Goal: Transaction & Acquisition: Book appointment/travel/reservation

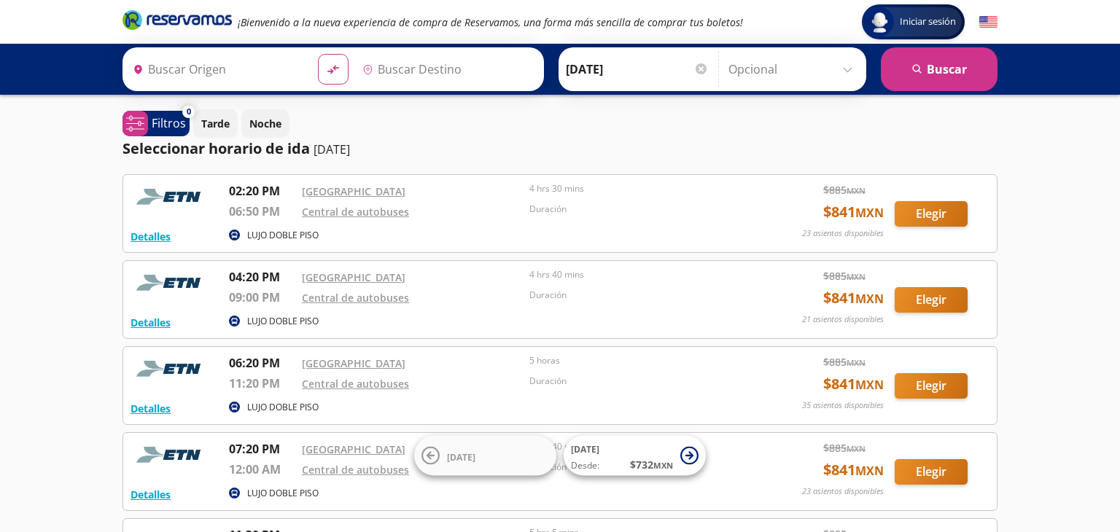
type input "[GEOGRAPHIC_DATA], [GEOGRAPHIC_DATA]"
type input "Manzanillo, Colima"
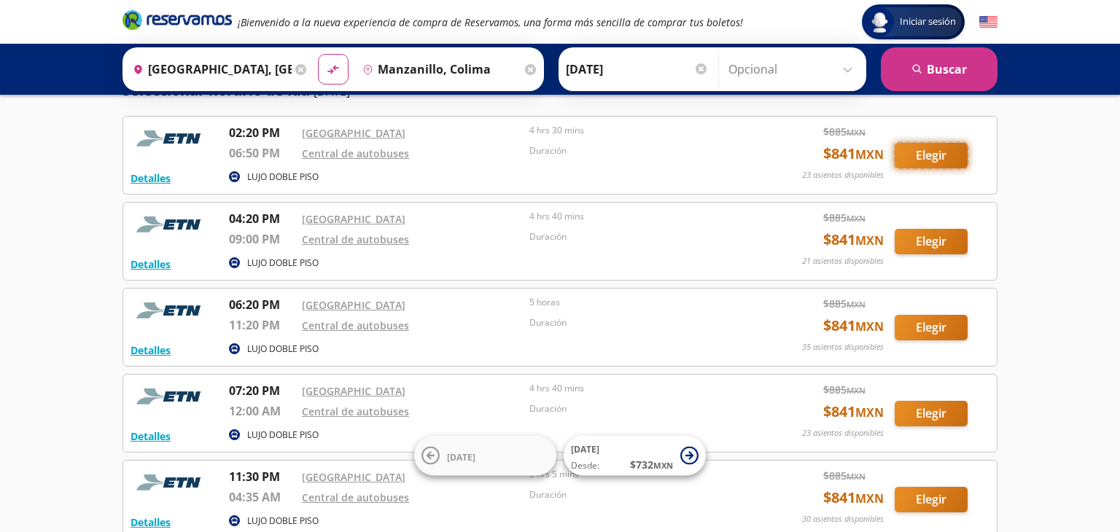
click at [942, 154] on button "Elegir" at bounding box center [930, 156] width 73 height 26
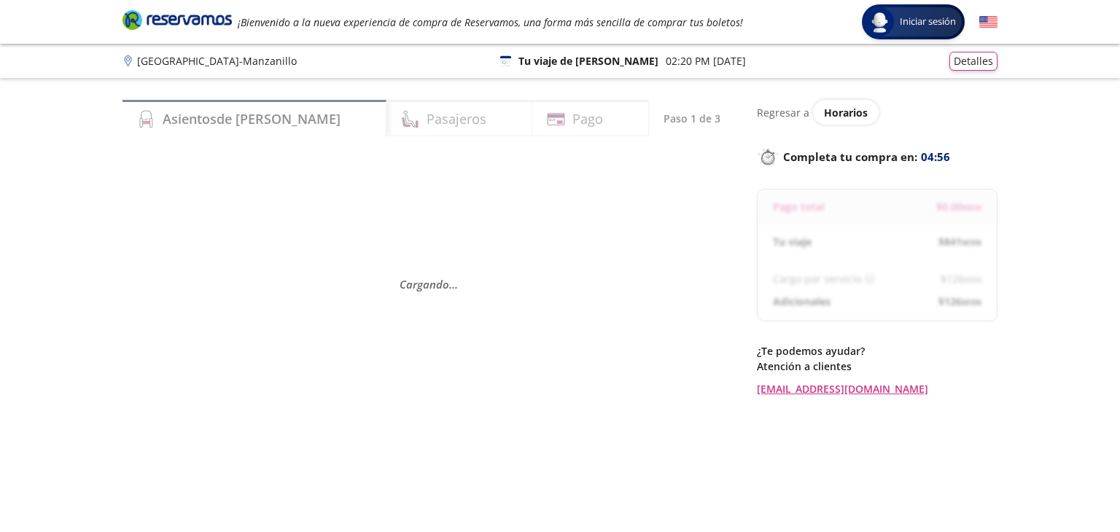
click at [426, 121] on h4 "Pasajeros" at bounding box center [456, 119] width 60 height 20
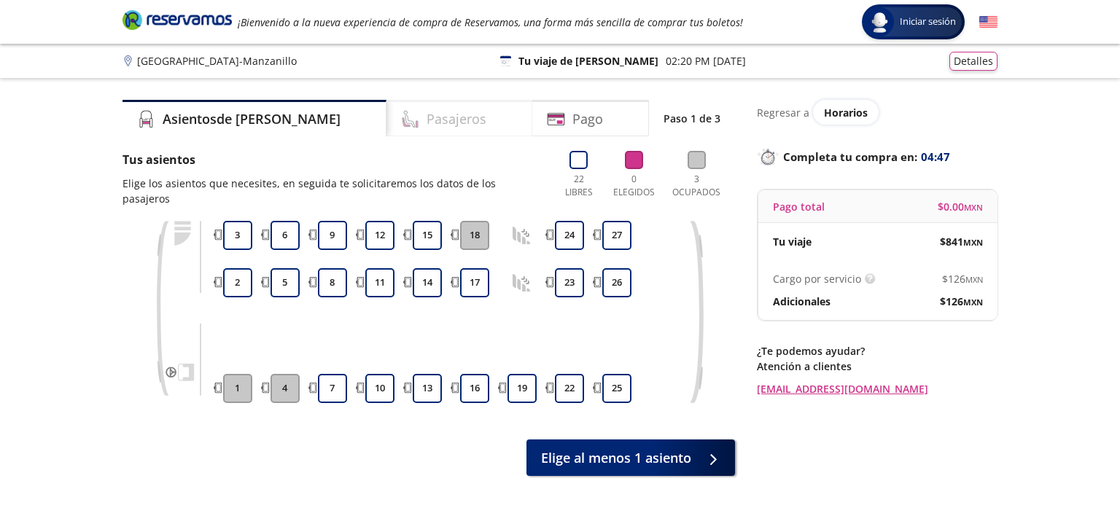
click at [439, 115] on div "Pasajeros" at bounding box center [459, 118] width 146 height 36
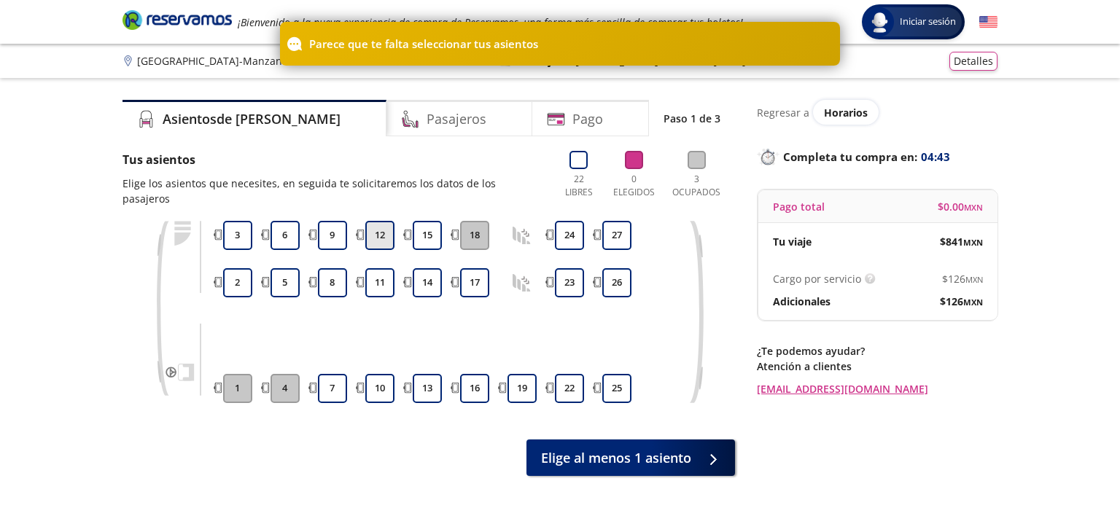
click at [378, 224] on button "12" at bounding box center [379, 235] width 29 height 29
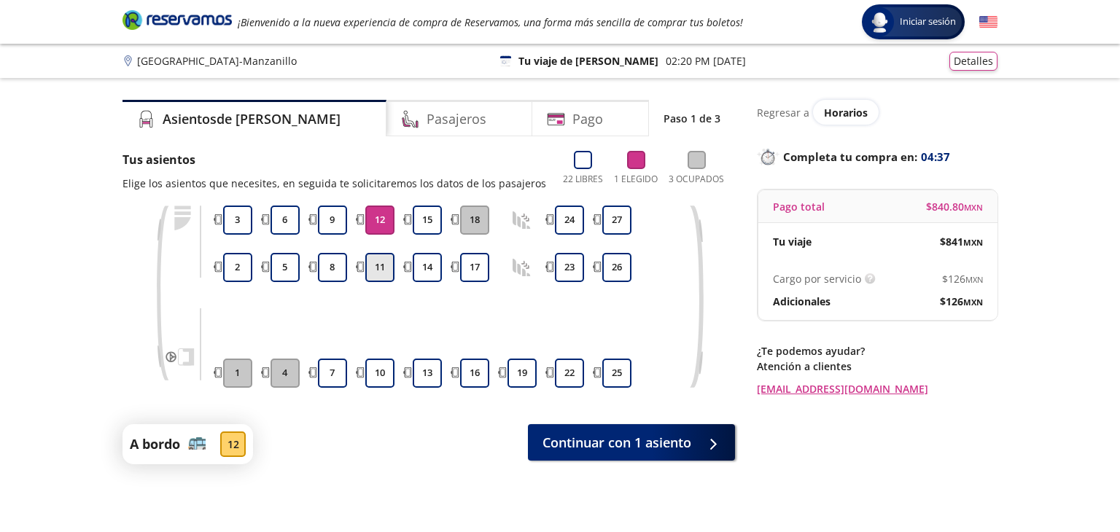
click at [381, 271] on button "11" at bounding box center [379, 267] width 29 height 29
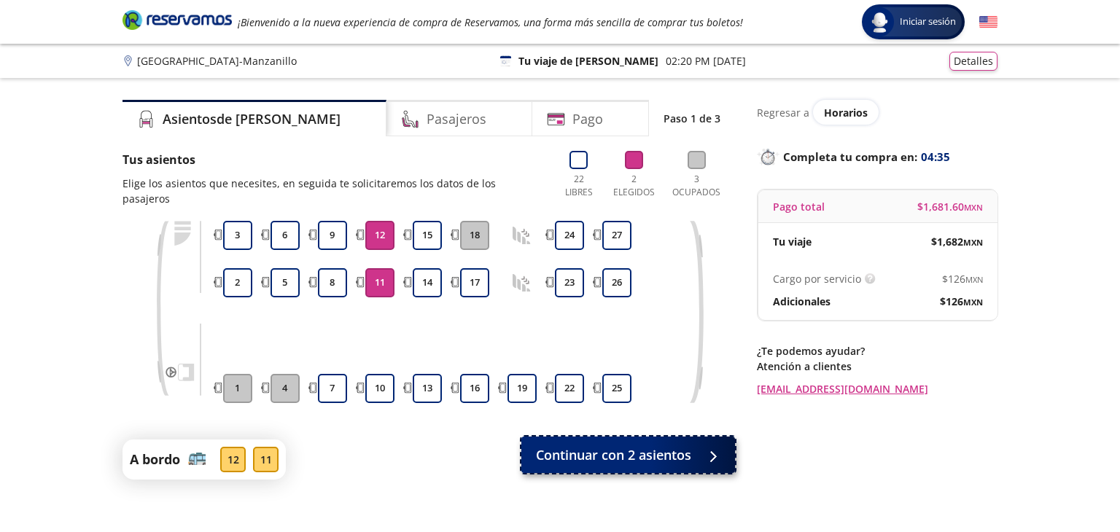
click at [618, 445] on span "Continuar con 2 asientos" at bounding box center [613, 455] width 155 height 20
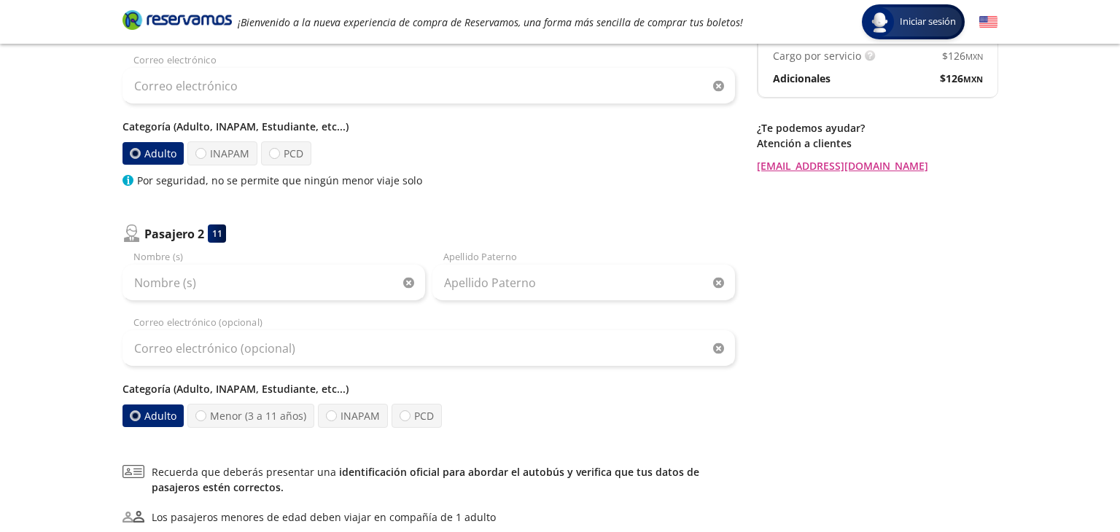
scroll to position [233, 0]
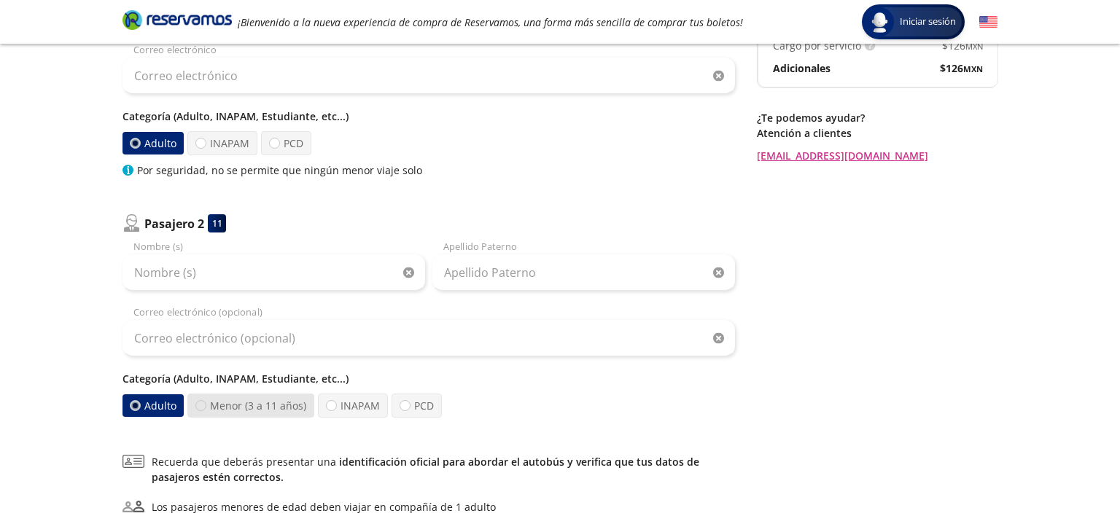
click at [200, 403] on div at bounding box center [200, 405] width 11 height 11
click at [200, 403] on input "Menor (3 a 11 años)" at bounding box center [200, 405] width 9 height 9
radio input "true"
radio input "false"
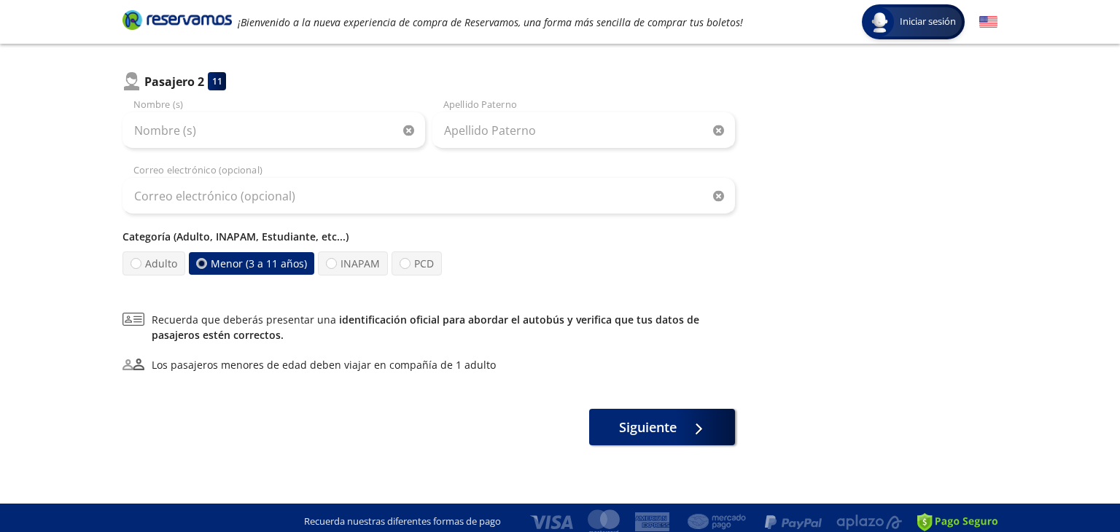
scroll to position [383, 0]
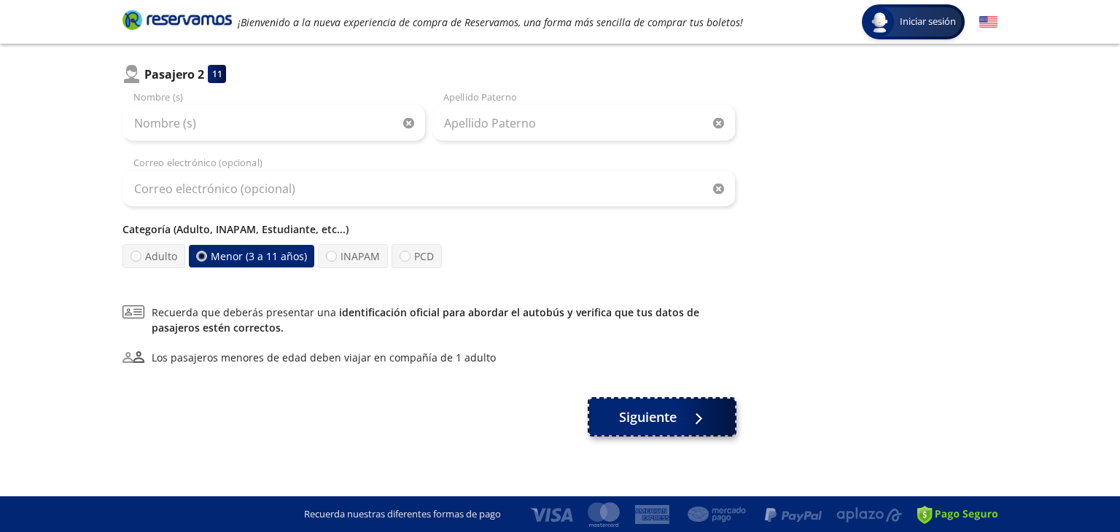
click at [663, 407] on span "Siguiente" at bounding box center [648, 417] width 58 height 20
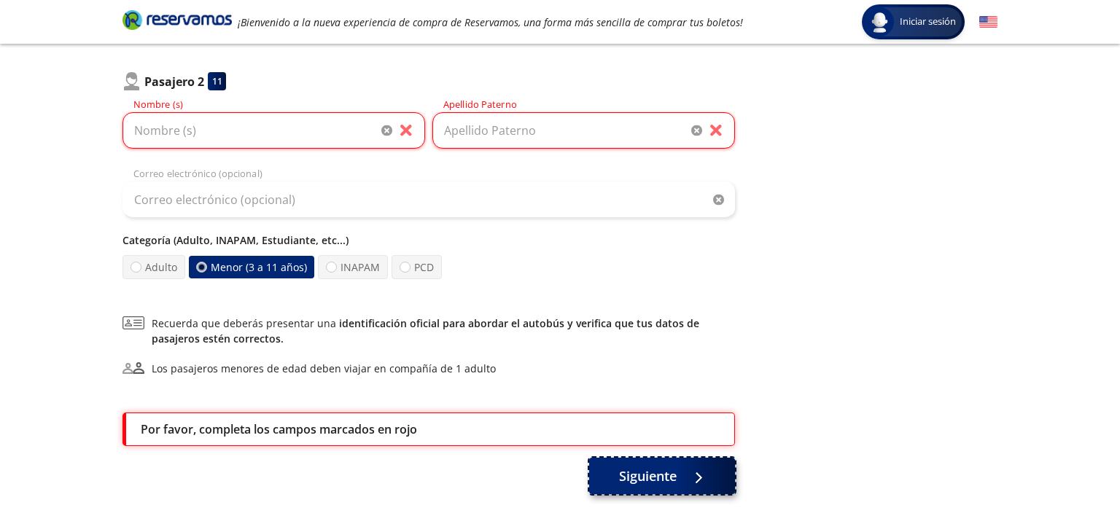
scroll to position [442, 0]
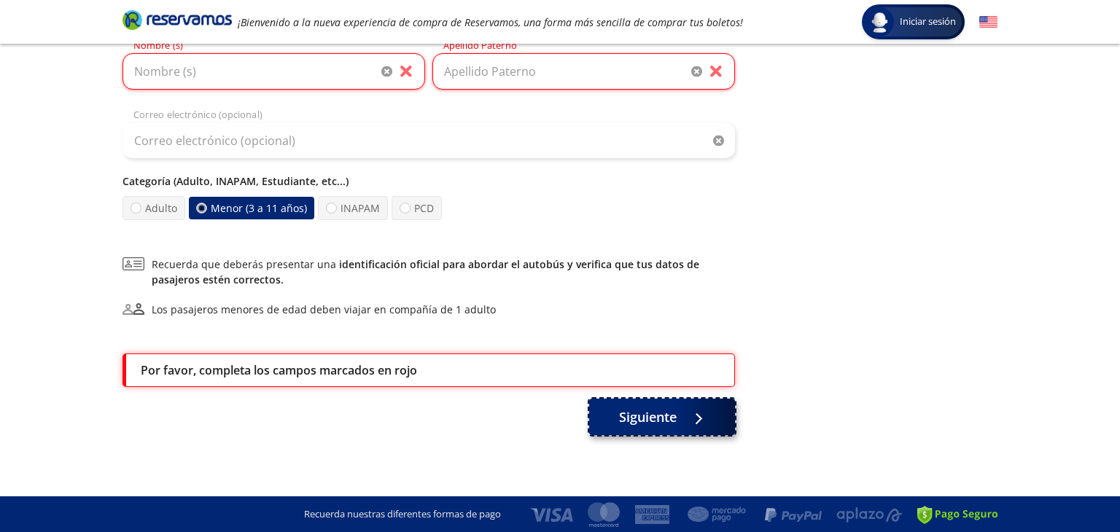
click at [663, 407] on span "Siguiente" at bounding box center [648, 417] width 58 height 20
click at [825, 347] on div "Regresar a Horarios Completa tu compra en : 04:10 Pago total $ 1,681.60 MXN Tu …" at bounding box center [877, 48] width 241 height 780
